Goal: Ask a question

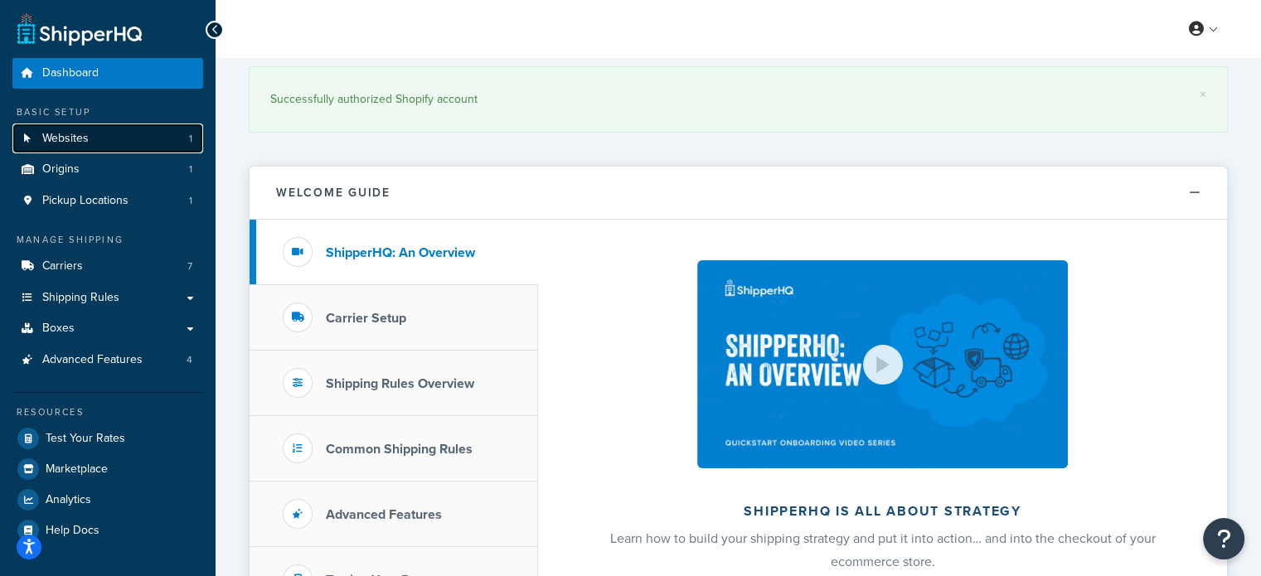
click at [99, 143] on link "Websites 1" at bounding box center [107, 138] width 191 height 31
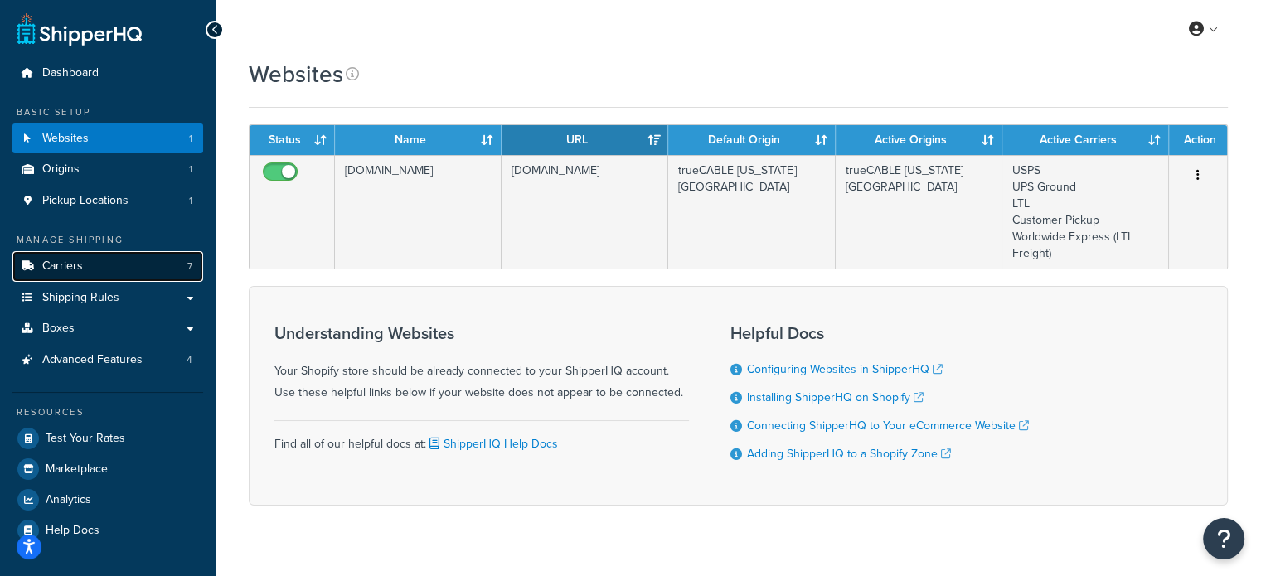
click at [93, 271] on link "Carriers 7" at bounding box center [107, 266] width 191 height 31
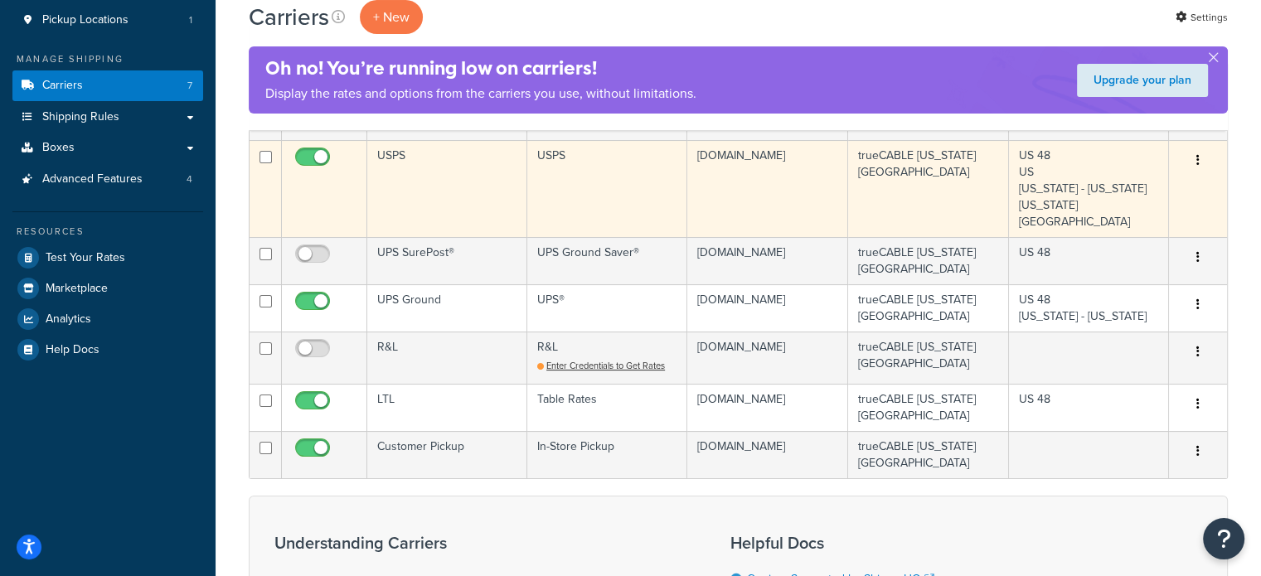
scroll to position [185, 0]
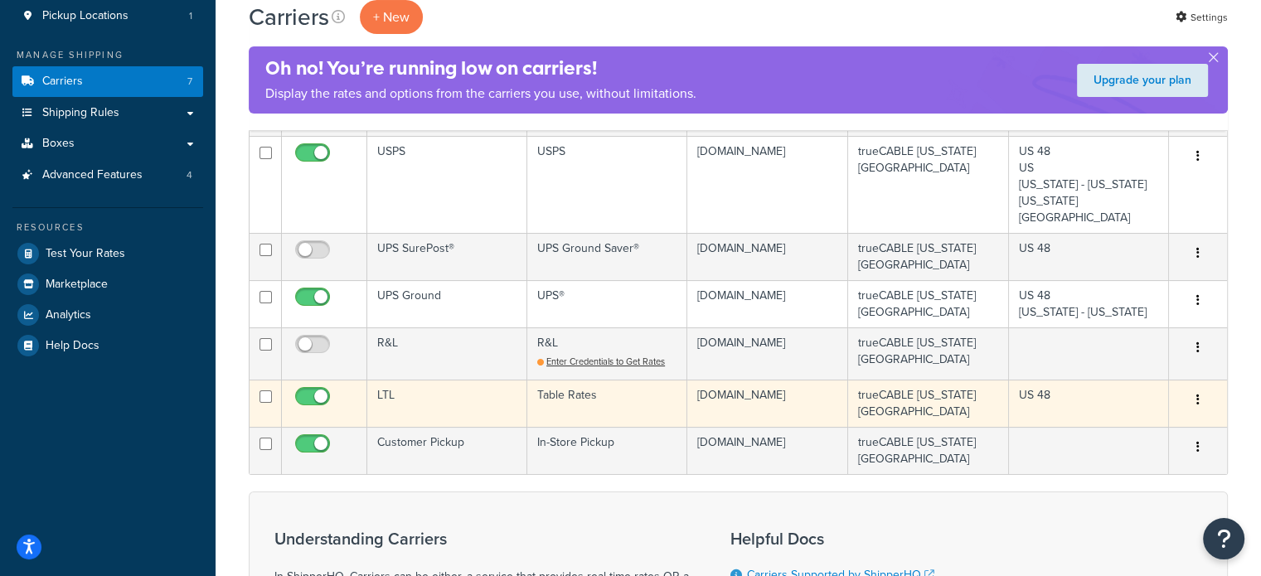
click at [1205, 404] on button "button" at bounding box center [1197, 400] width 23 height 27
click at [868, 398] on td "trueCABLE Kansas City" at bounding box center [928, 403] width 161 height 47
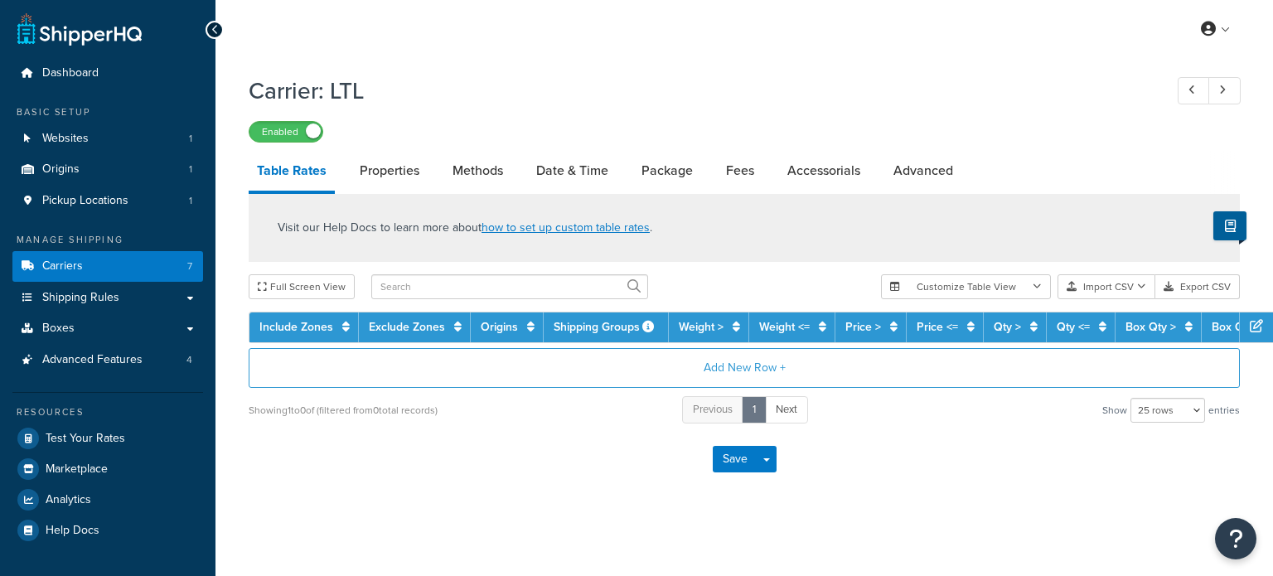
select select "25"
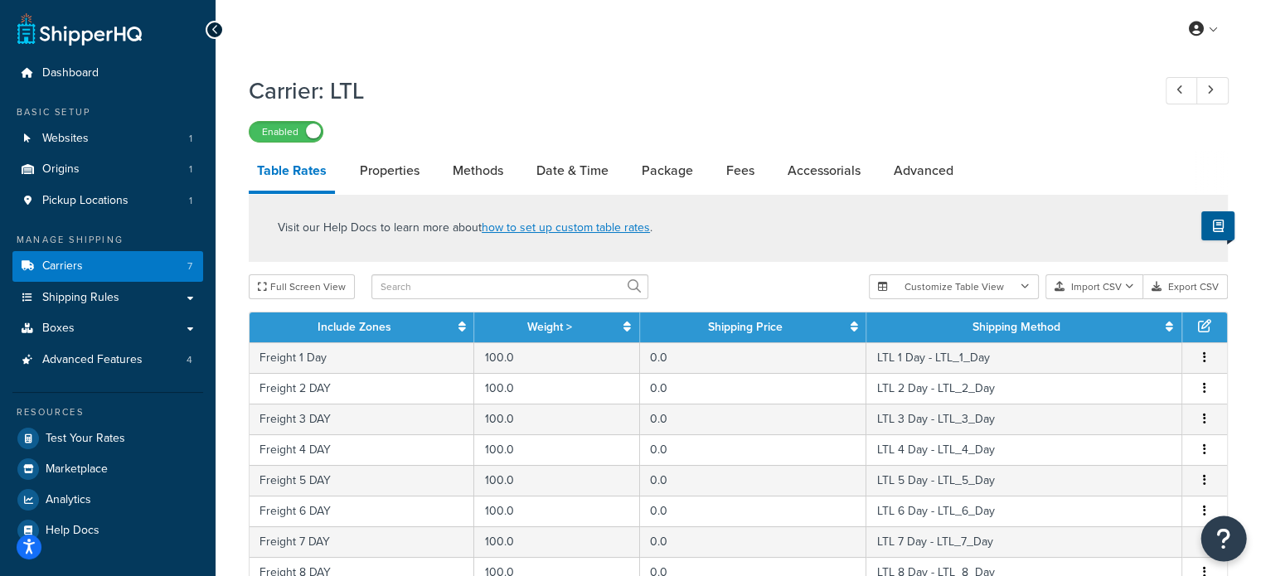
click at [1219, 537] on icon "Open Resource Center" at bounding box center [1224, 538] width 16 height 23
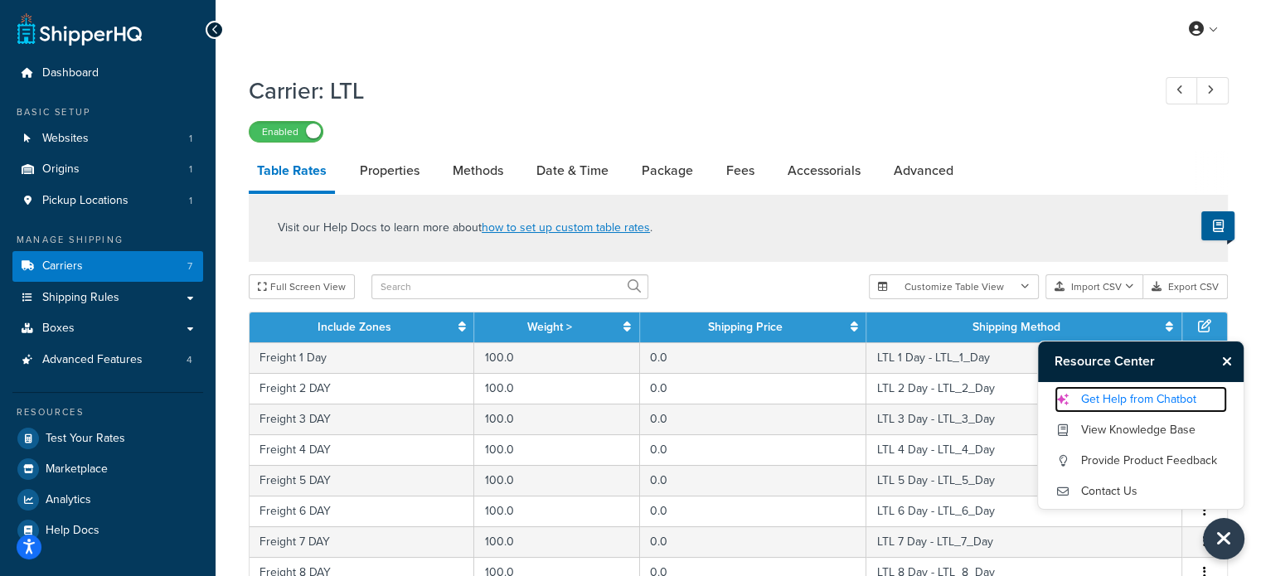
click at [1180, 402] on link "Get Help from Chatbot" at bounding box center [1140, 399] width 172 height 27
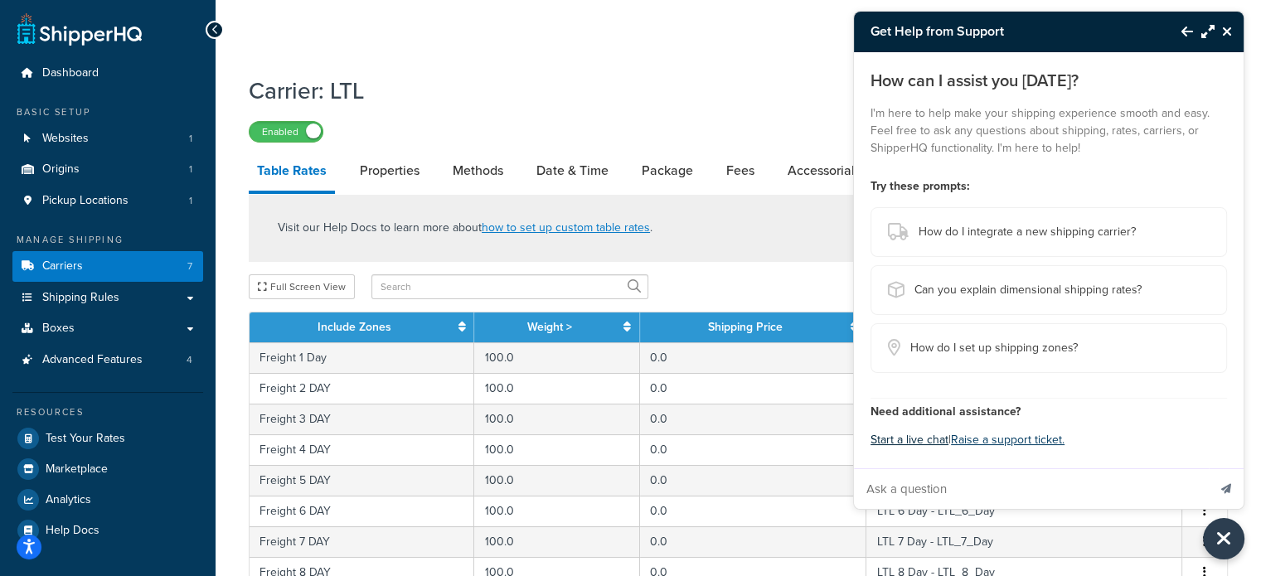
click at [917, 439] on button "Start a live chat" at bounding box center [909, 439] width 78 height 23
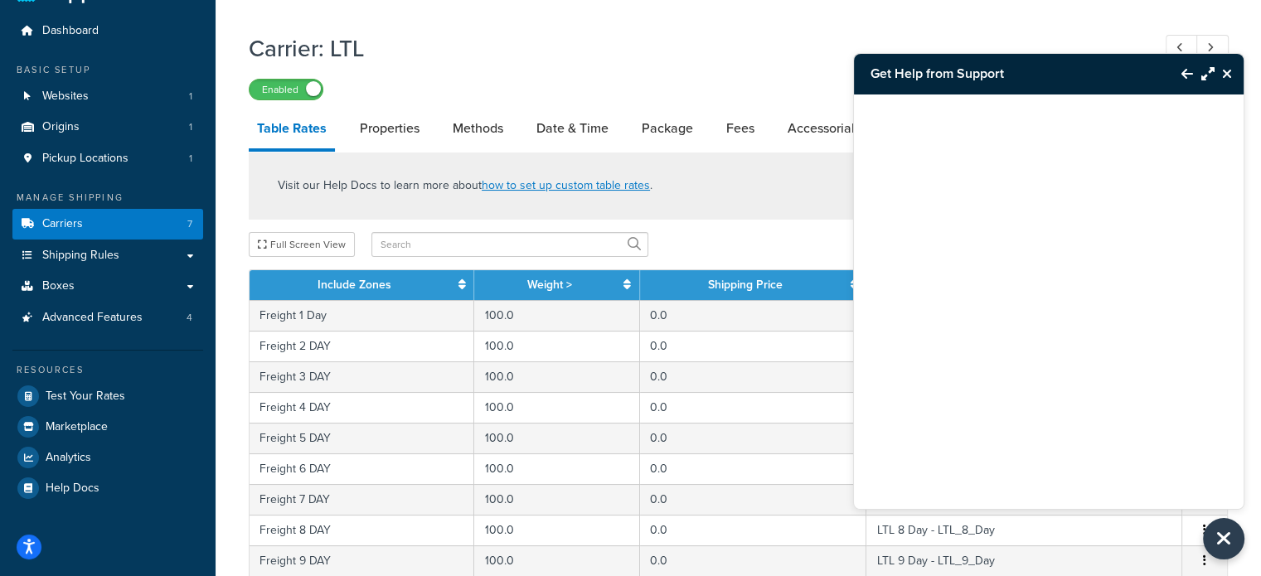
scroll to position [43, 0]
